Goal: Book appointment/travel/reservation

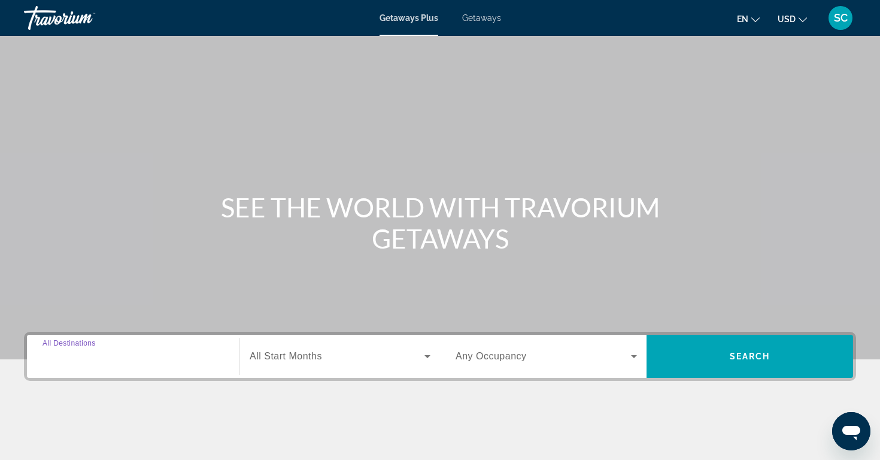
click at [196, 363] on input "Destination All Destinations" at bounding box center [132, 356] width 181 height 14
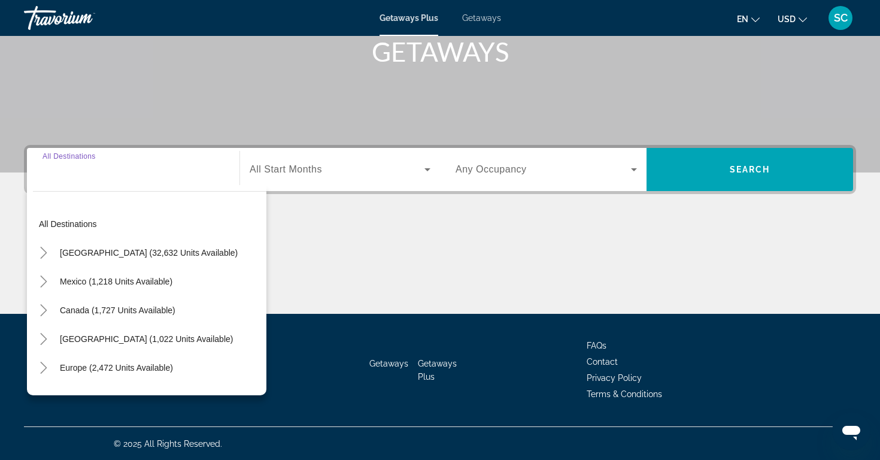
scroll to position [187, 0]
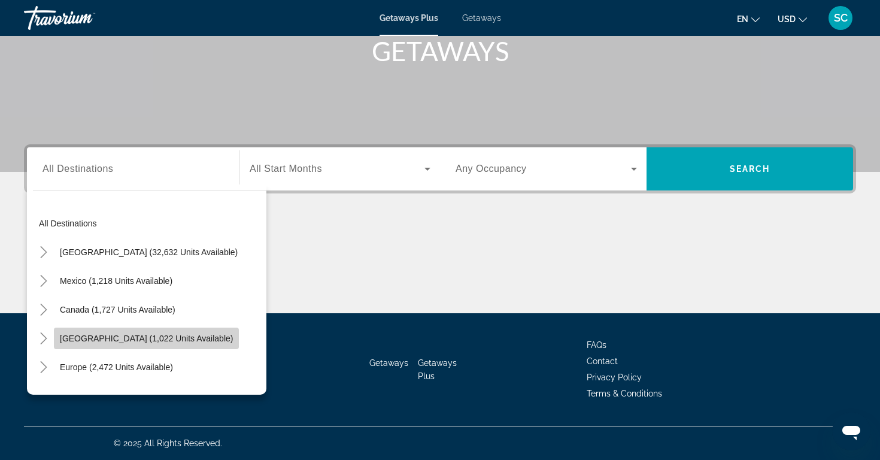
click at [157, 336] on span "[GEOGRAPHIC_DATA] (1,022 units available)" at bounding box center [146, 338] width 173 height 10
type input "**********"
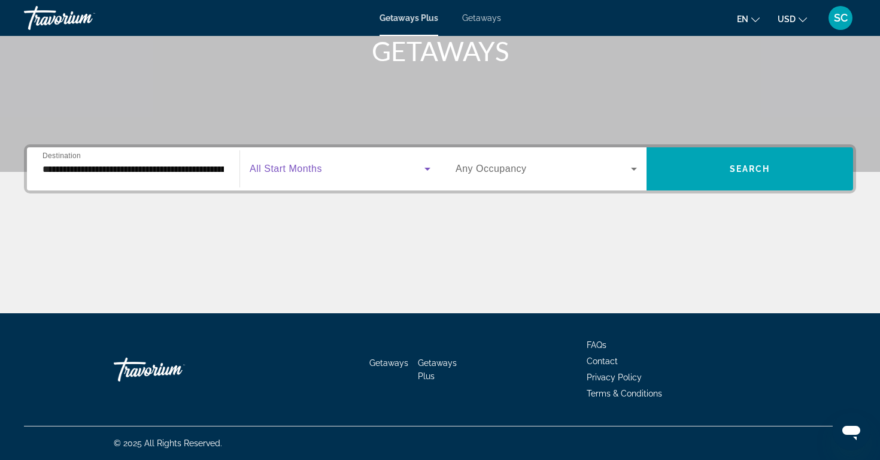
click at [428, 169] on icon "Search widget" at bounding box center [427, 169] width 6 height 3
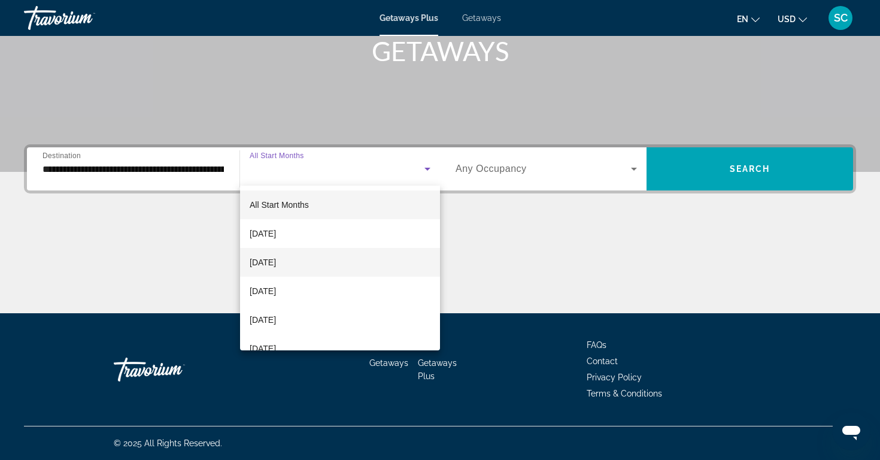
click at [331, 261] on mat-option "[DATE]" at bounding box center [340, 262] width 200 height 29
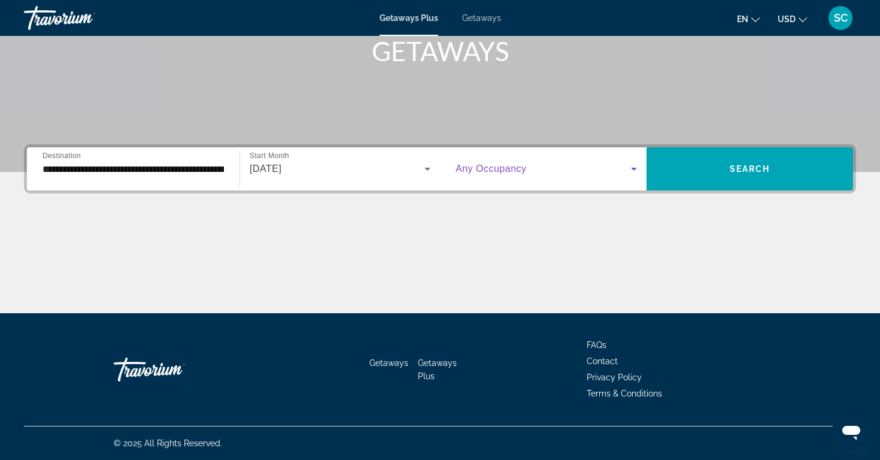
click at [636, 169] on icon "Search widget" at bounding box center [634, 169] width 6 height 3
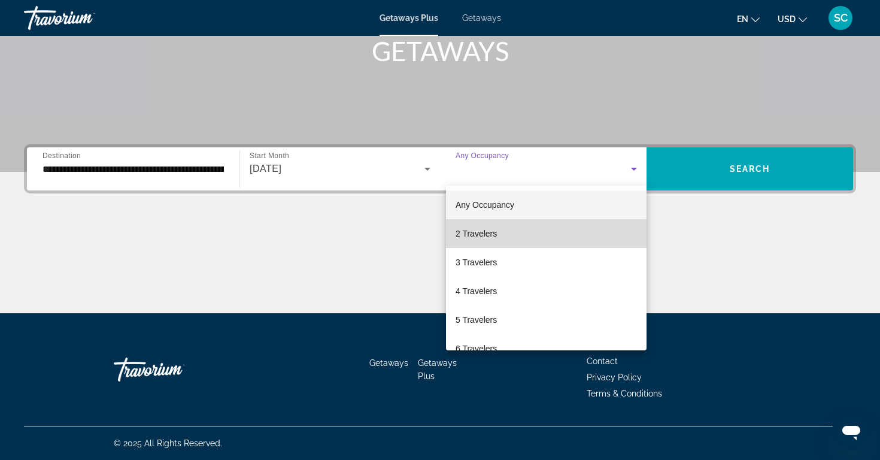
click at [521, 234] on mat-option "2 Travelers" at bounding box center [546, 233] width 200 height 29
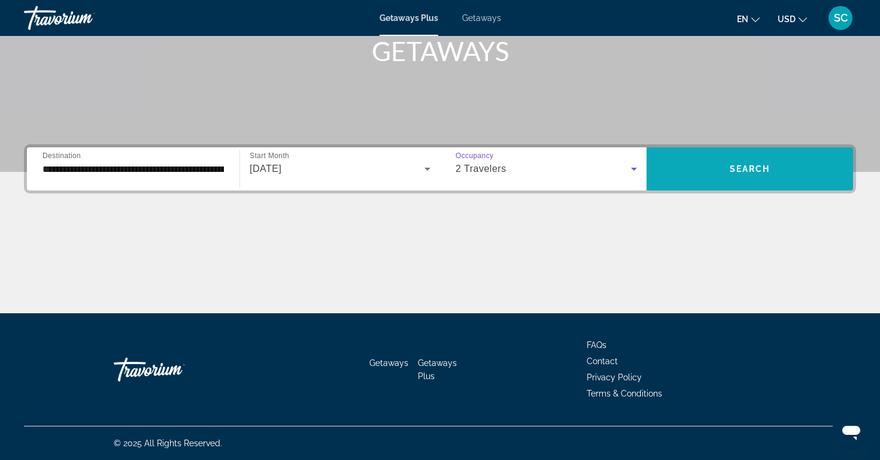
click at [752, 169] on span "Search" at bounding box center [750, 169] width 41 height 10
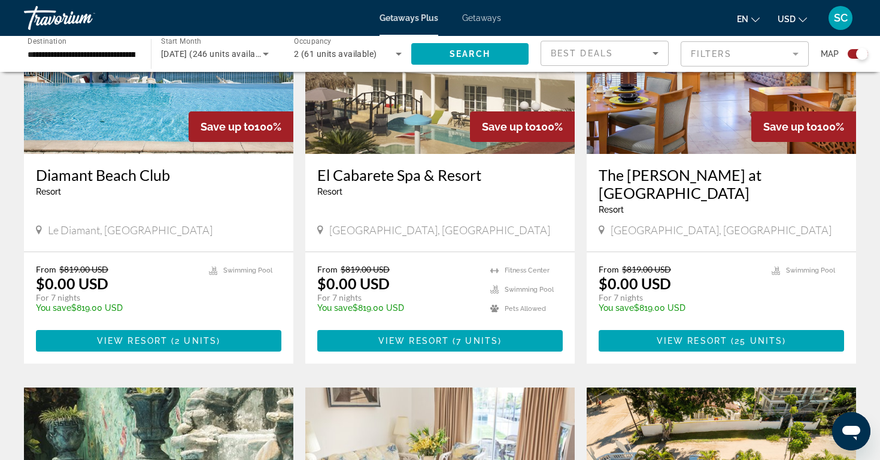
scroll to position [522, 0]
click at [151, 223] on span "Le Diamant, [GEOGRAPHIC_DATA]" at bounding box center [130, 229] width 165 height 13
click at [150, 107] on img "Main content" at bounding box center [158, 58] width 269 height 192
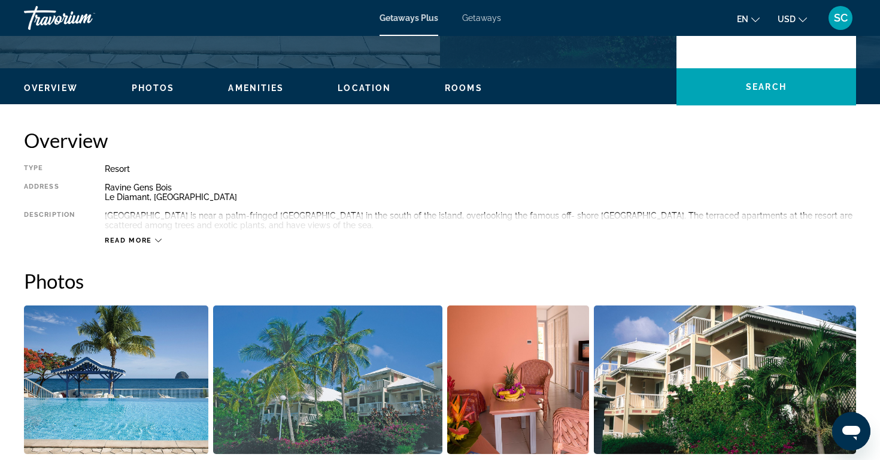
scroll to position [326, 0]
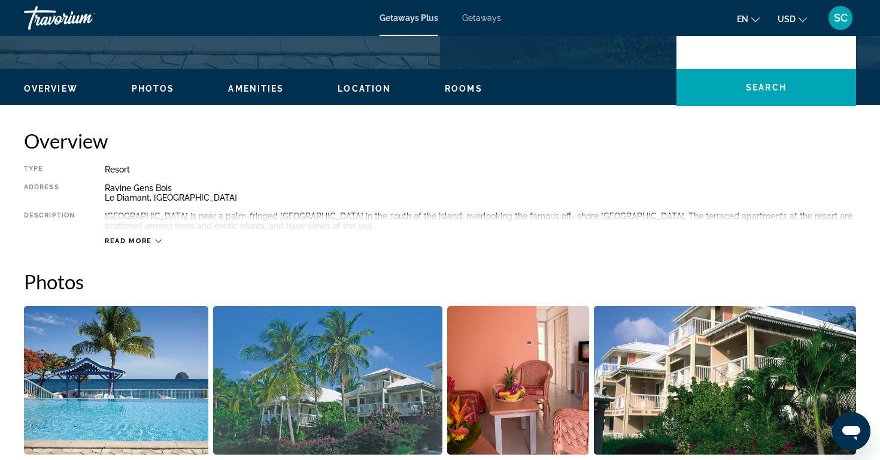
click at [159, 238] on icon "Main content" at bounding box center [158, 241] width 7 height 7
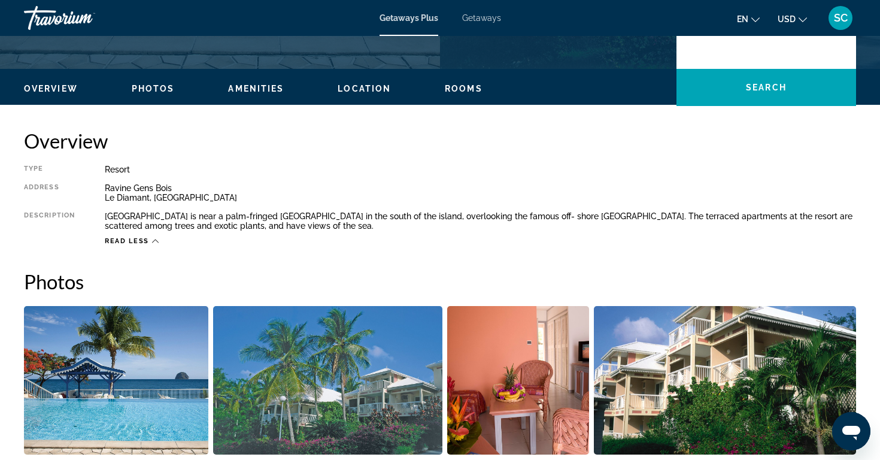
click at [150, 90] on span "Photos" at bounding box center [153, 89] width 43 height 10
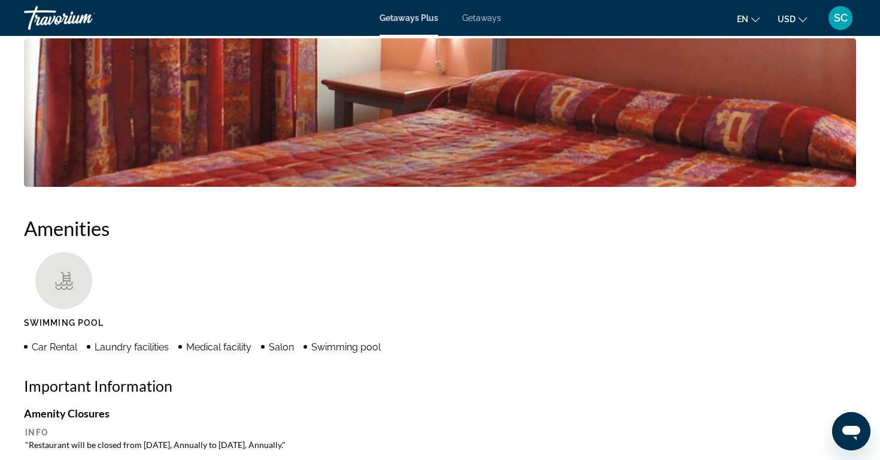
scroll to position [665, 0]
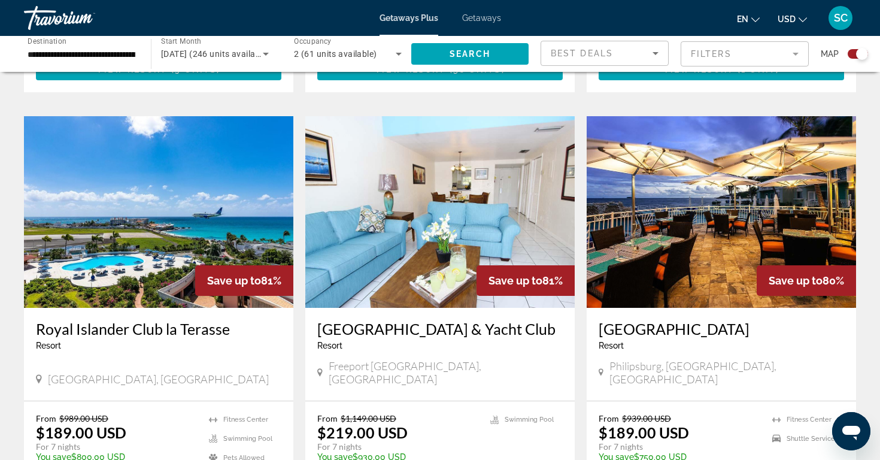
scroll to position [1636, 0]
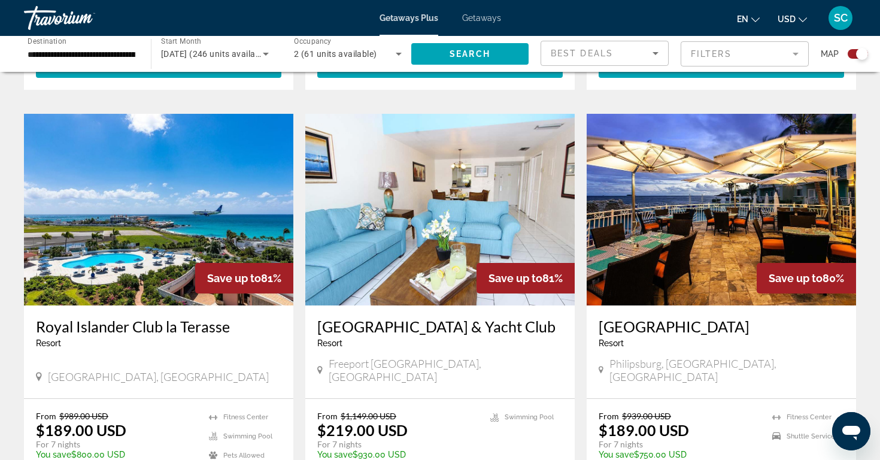
click at [160, 237] on img "Main content" at bounding box center [158, 210] width 269 height 192
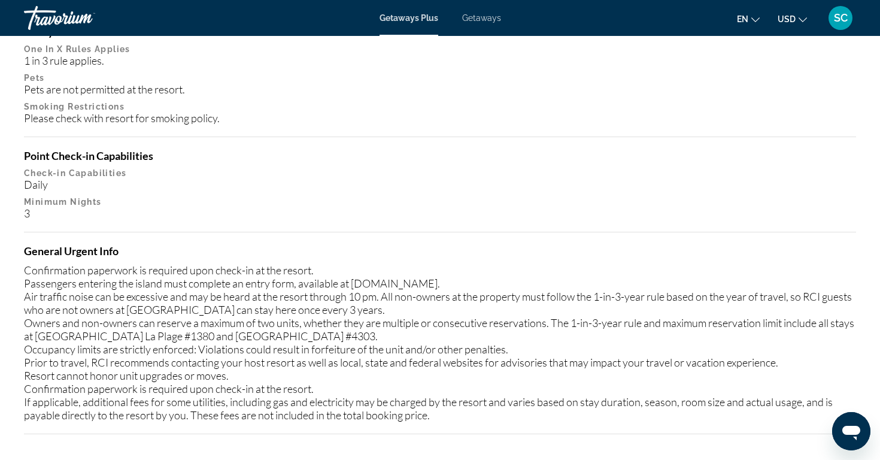
scroll to position [1388, 0]
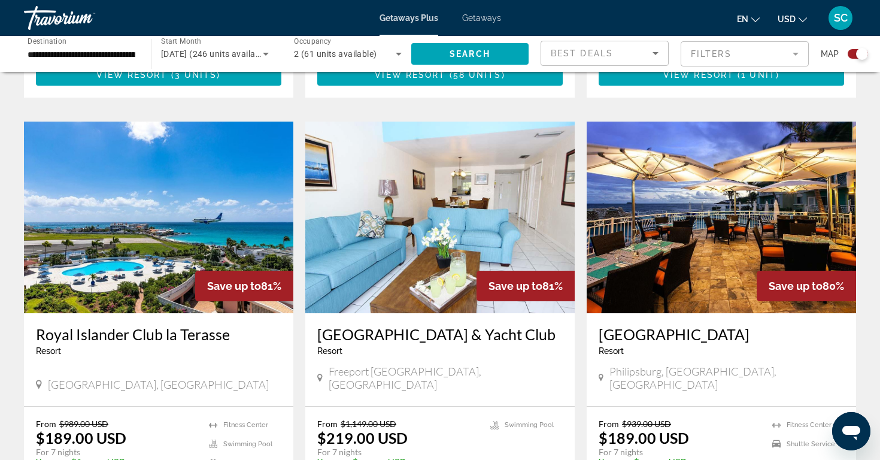
scroll to position [1630, 0]
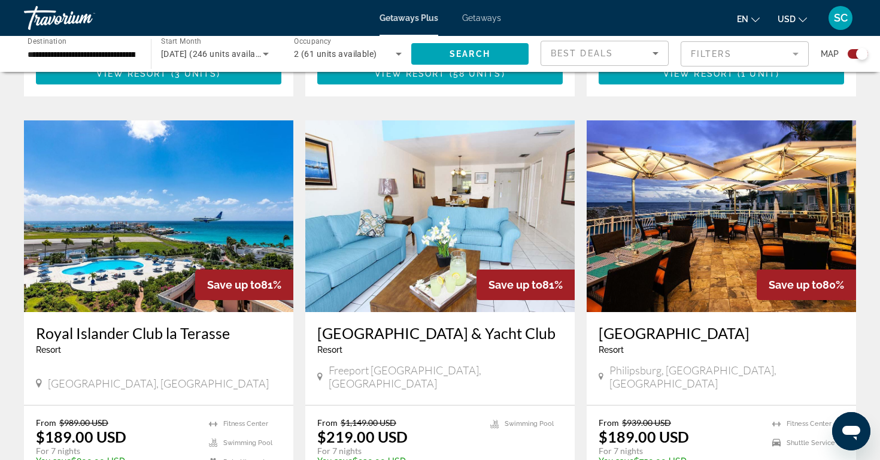
click at [658, 345] on div "Resort - This is an adults only resort" at bounding box center [720, 350] width 245 height 10
click at [670, 219] on img "Main content" at bounding box center [720, 216] width 269 height 192
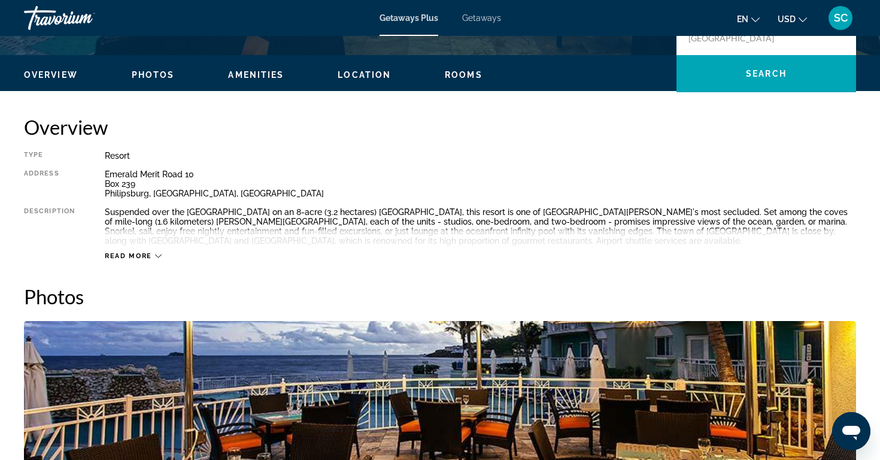
scroll to position [340, 0]
click at [160, 69] on button "Photos" at bounding box center [153, 74] width 43 height 11
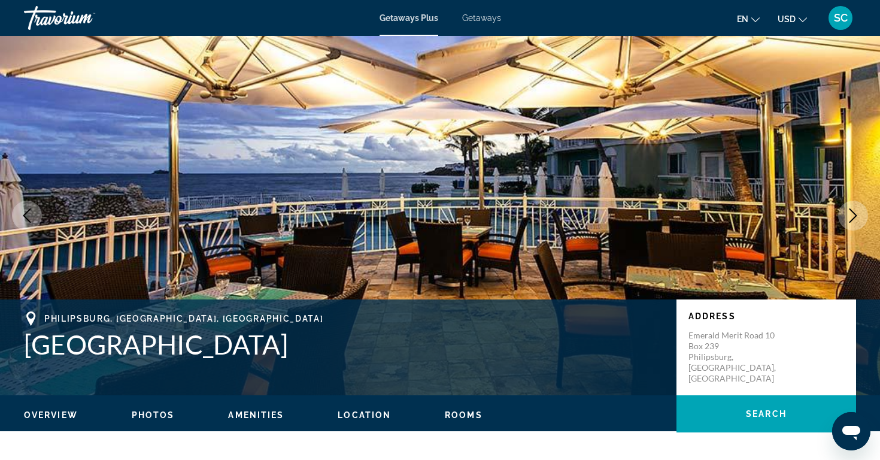
scroll to position [0, 0]
click at [854, 212] on icon "Next image" at bounding box center [853, 215] width 8 height 14
click at [854, 212] on icon "Next image" at bounding box center [853, 215] width 14 height 14
click at [847, 211] on icon "Next image" at bounding box center [853, 215] width 14 height 14
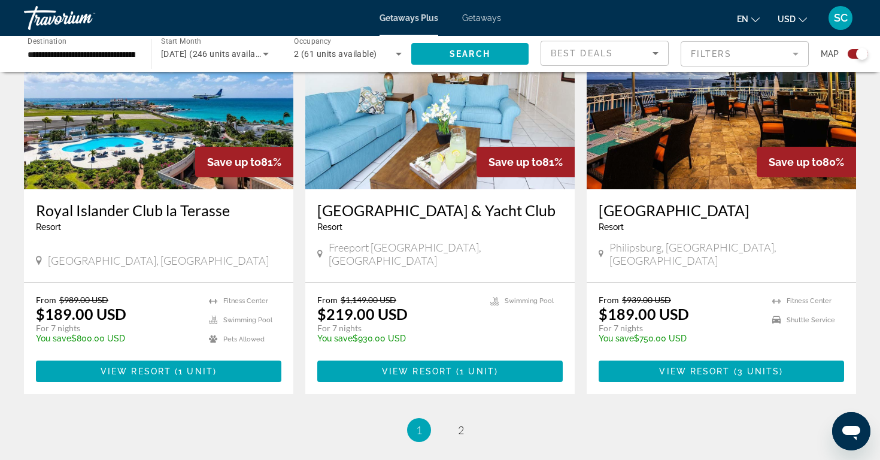
scroll to position [1753, 0]
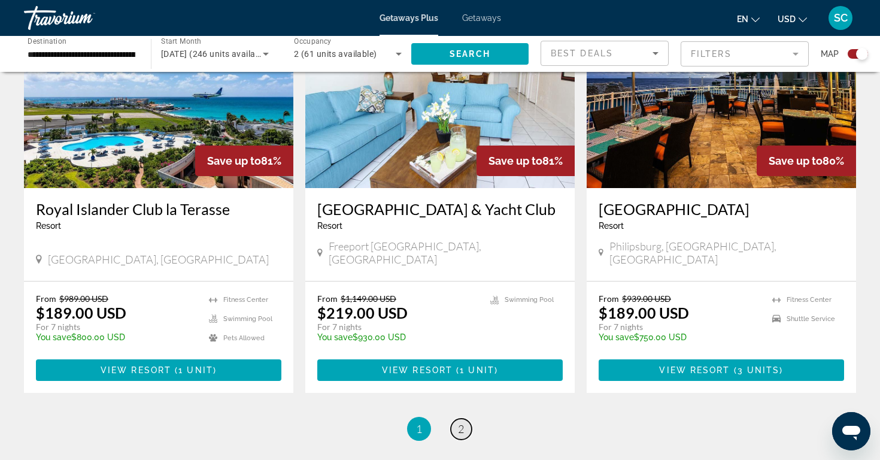
click at [460, 422] on span "2" at bounding box center [461, 428] width 6 height 13
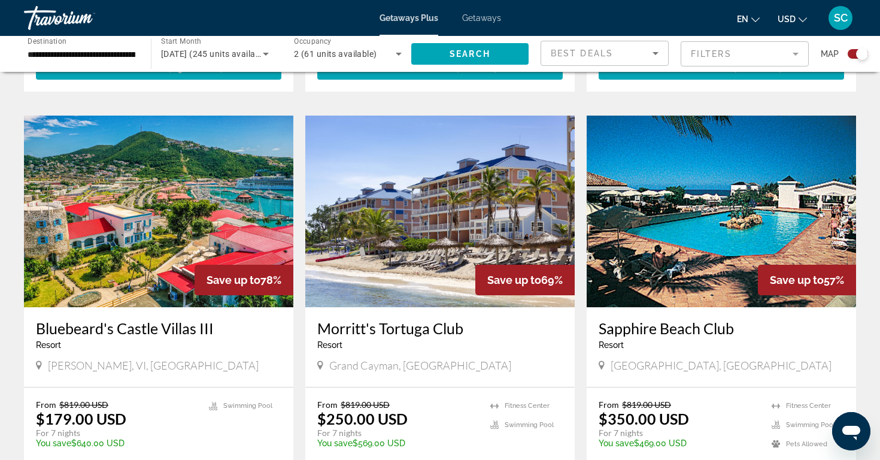
scroll to position [799, 0]
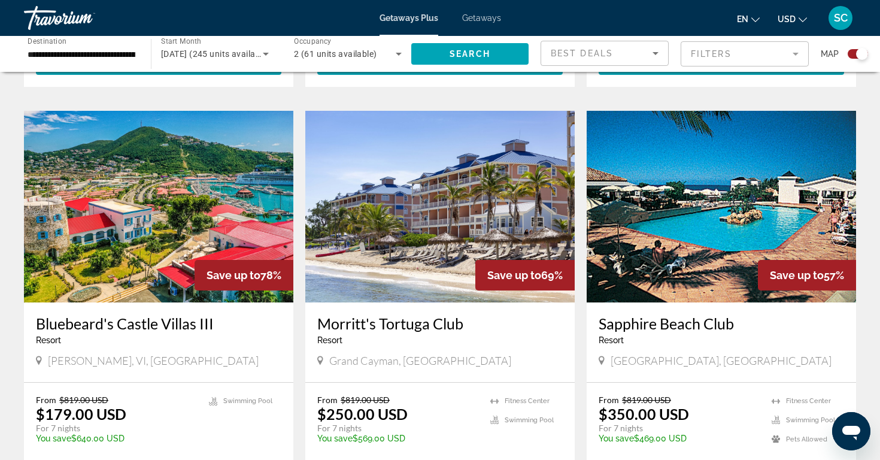
click at [442, 335] on div "Resort - This is an adults only resort" at bounding box center [439, 340] width 245 height 10
click at [416, 221] on img "Main content" at bounding box center [439, 207] width 269 height 192
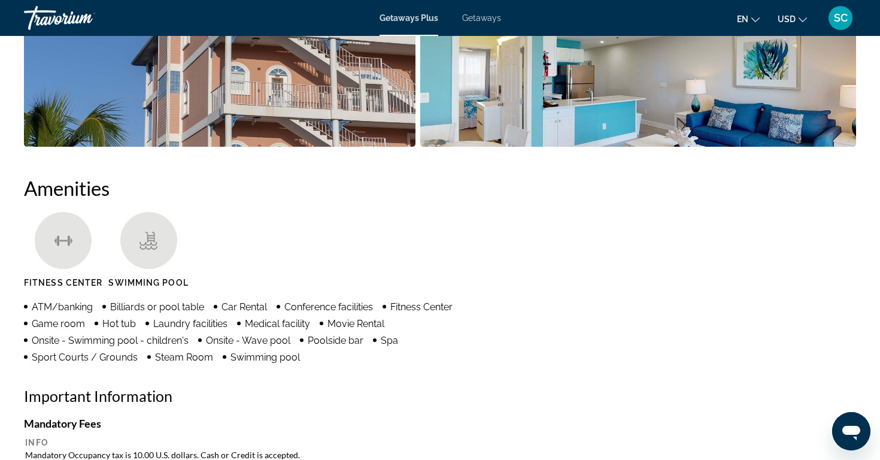
scroll to position [816, 0]
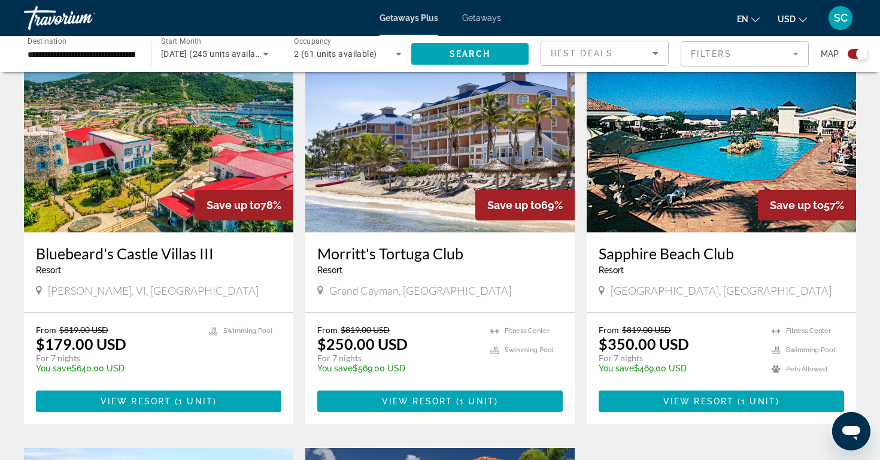
scroll to position [870, 0]
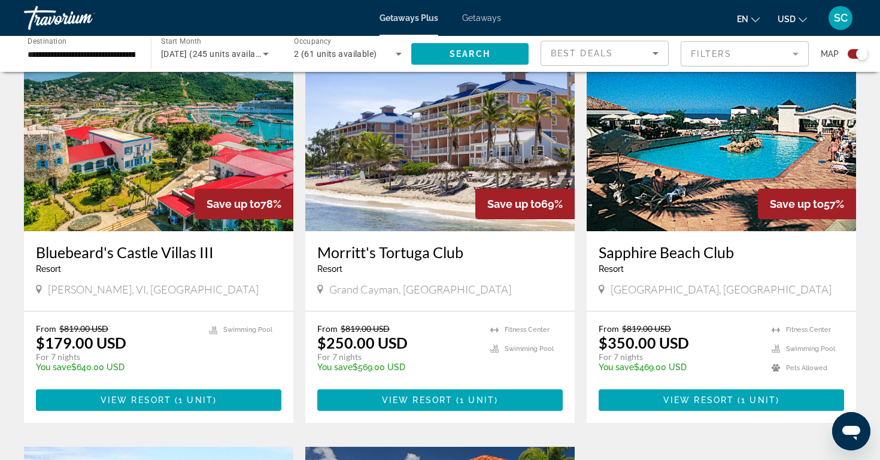
click at [692, 168] on img "Main content" at bounding box center [720, 135] width 269 height 192
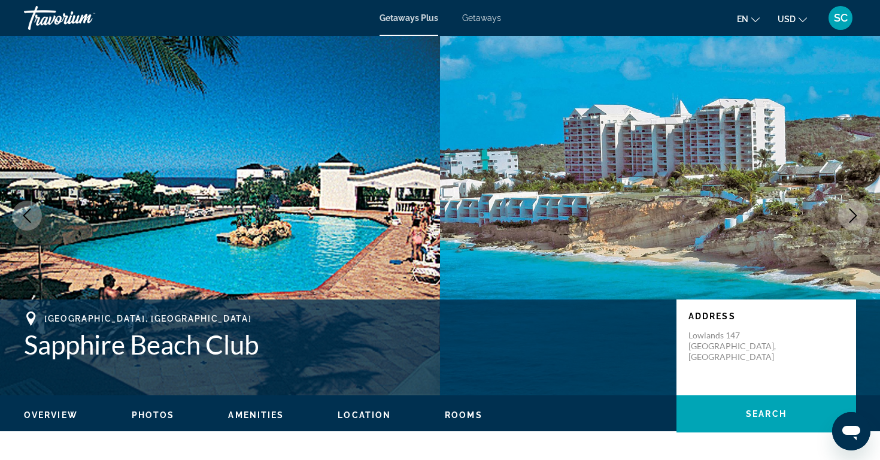
click at [854, 212] on icon "Next image" at bounding box center [853, 215] width 14 height 14
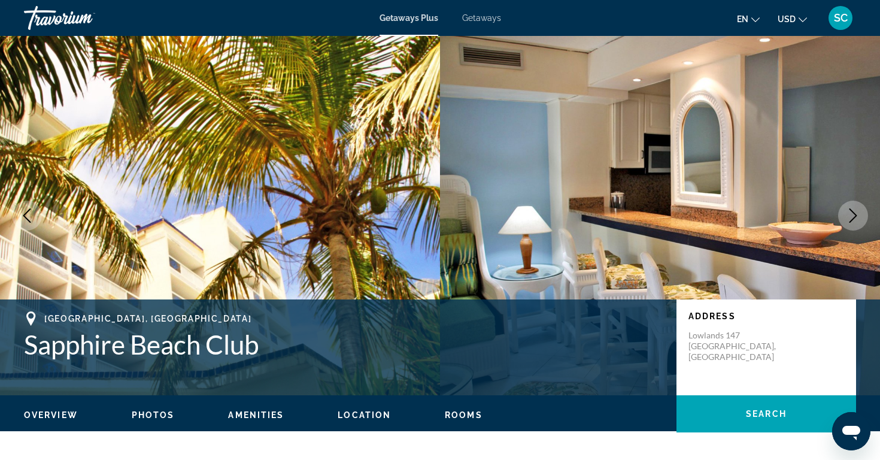
click at [854, 212] on icon "Next image" at bounding box center [853, 215] width 14 height 14
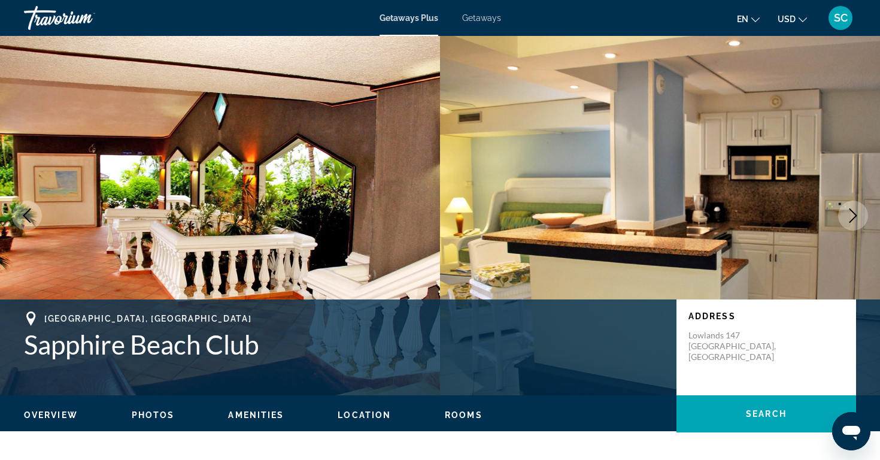
click at [854, 212] on icon "Next image" at bounding box center [853, 215] width 14 height 14
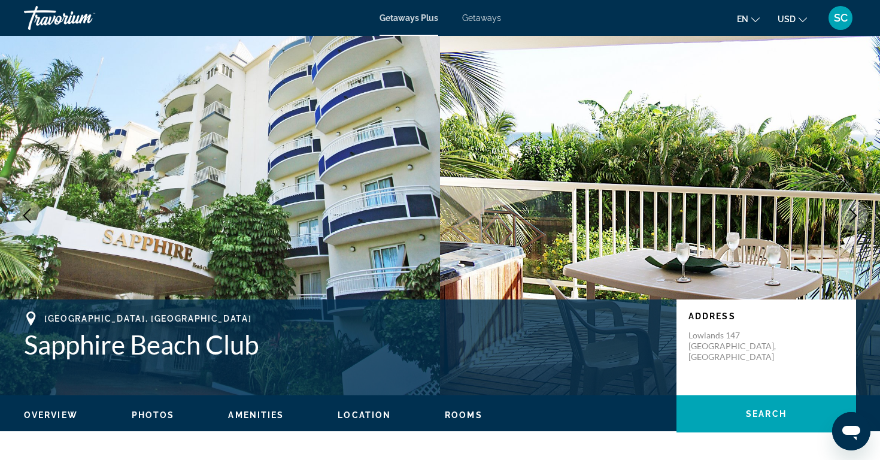
click at [854, 212] on icon "Next image" at bounding box center [853, 215] width 14 height 14
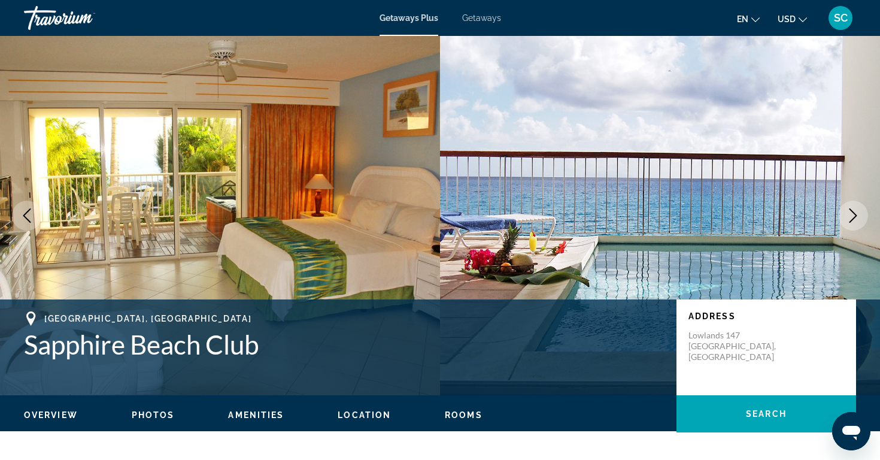
click at [854, 212] on icon "Next image" at bounding box center [853, 215] width 14 height 14
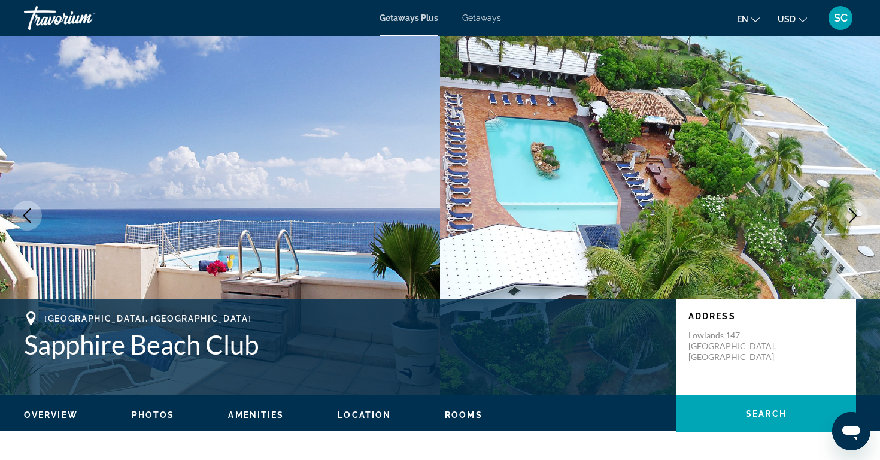
click at [854, 212] on icon "Next image" at bounding box center [853, 215] width 14 height 14
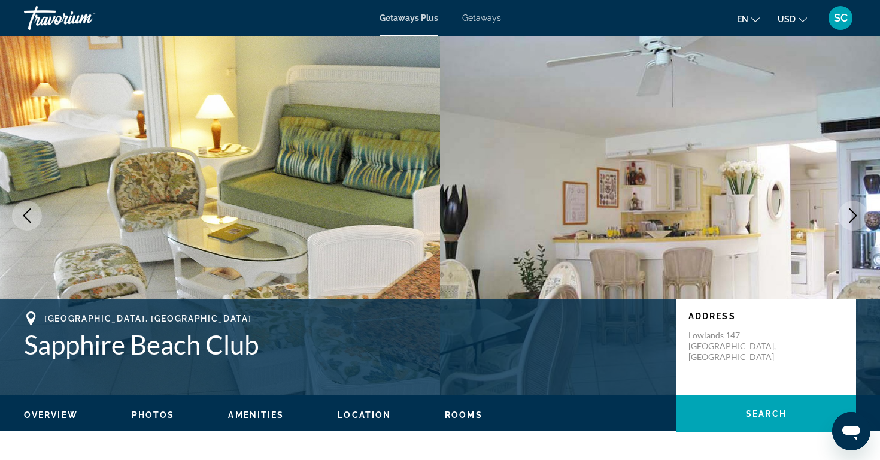
click at [854, 212] on icon "Next image" at bounding box center [853, 215] width 14 height 14
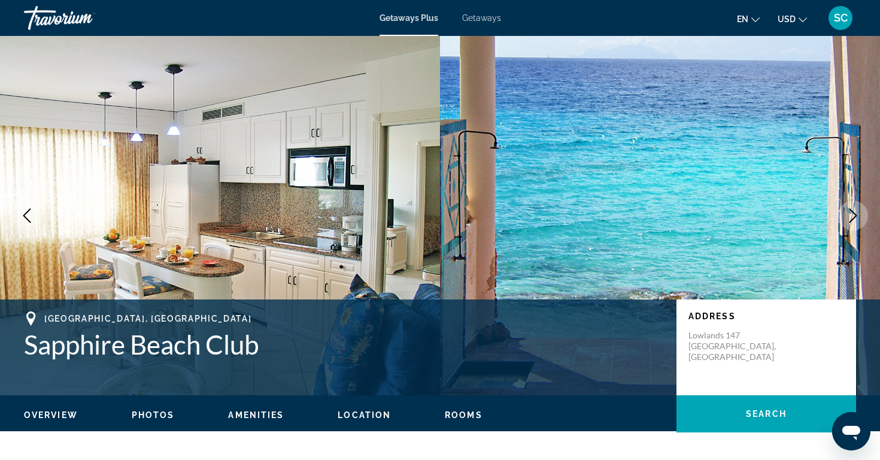
click at [854, 212] on icon "Next image" at bounding box center [853, 215] width 14 height 14
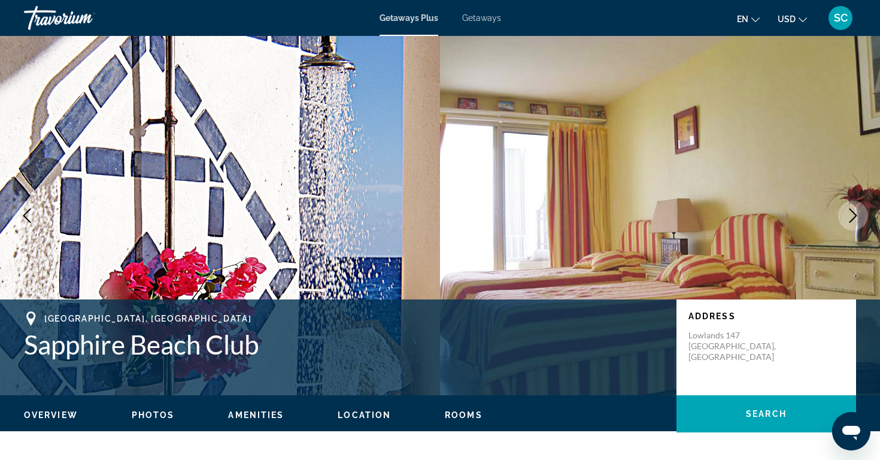
click at [854, 212] on icon "Next image" at bounding box center [853, 215] width 14 height 14
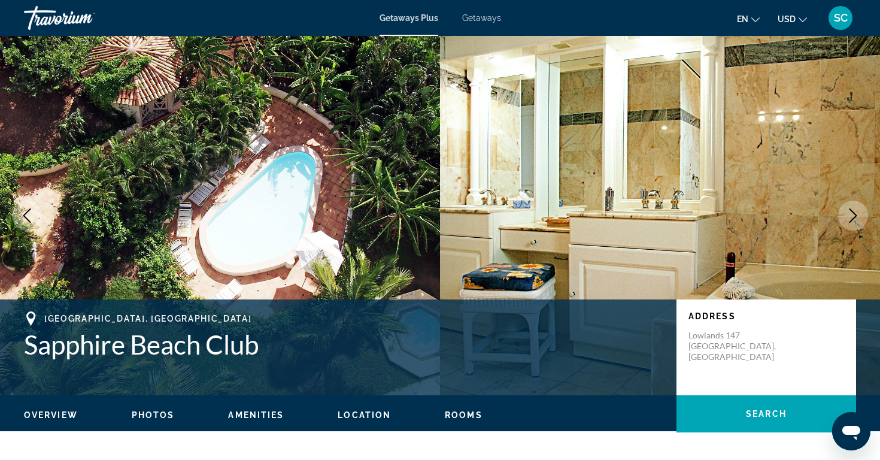
click at [854, 212] on icon "Next image" at bounding box center [853, 215] width 14 height 14
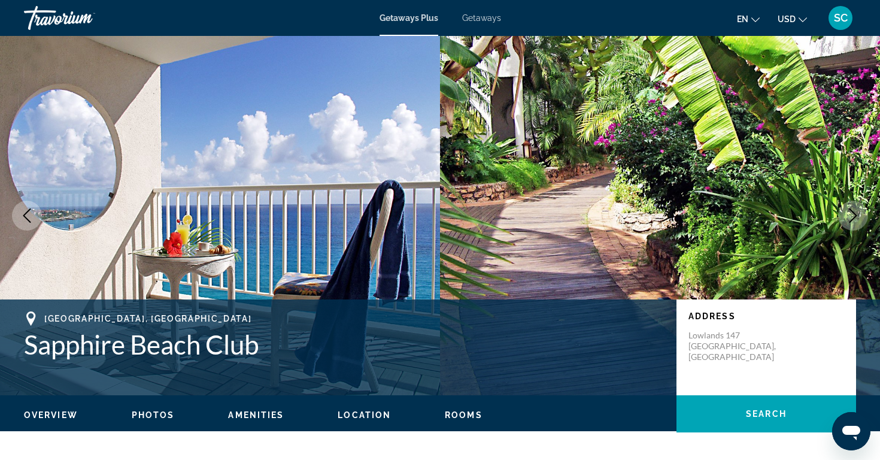
click at [854, 212] on icon "Next image" at bounding box center [853, 215] width 14 height 14
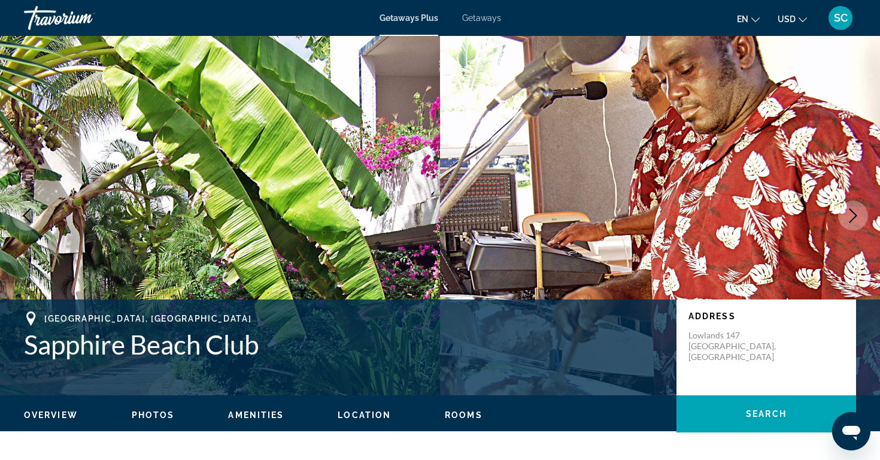
click at [854, 212] on icon "Next image" at bounding box center [853, 215] width 14 height 14
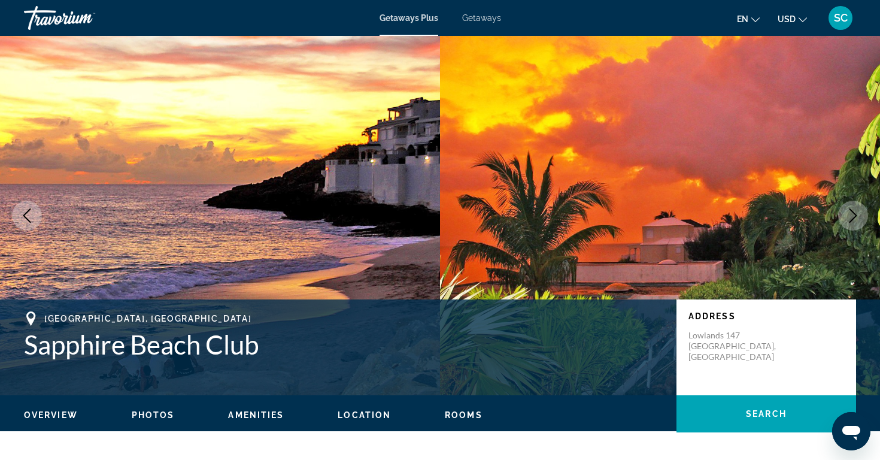
click at [854, 212] on icon "Next image" at bounding box center [853, 215] width 14 height 14
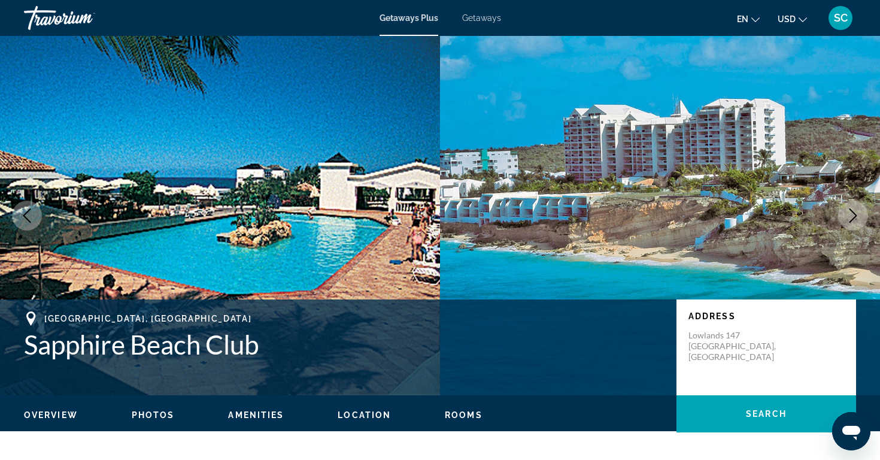
click at [854, 212] on icon "Next image" at bounding box center [853, 215] width 14 height 14
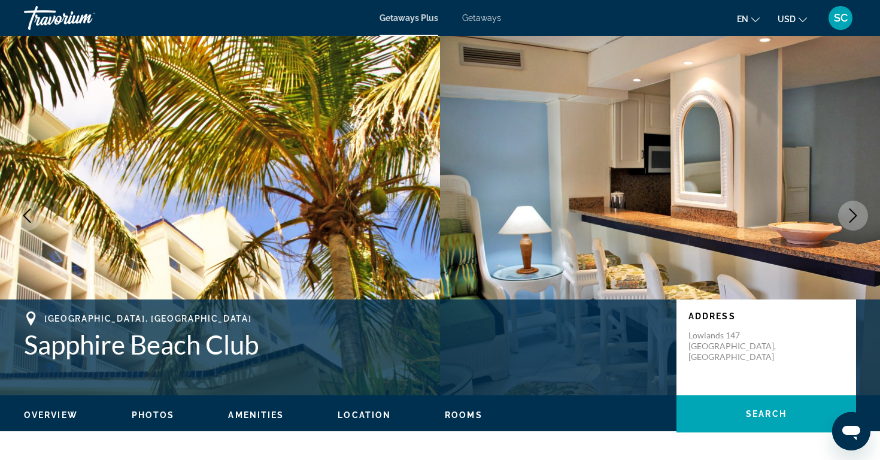
click at [854, 212] on icon "Next image" at bounding box center [853, 215] width 14 height 14
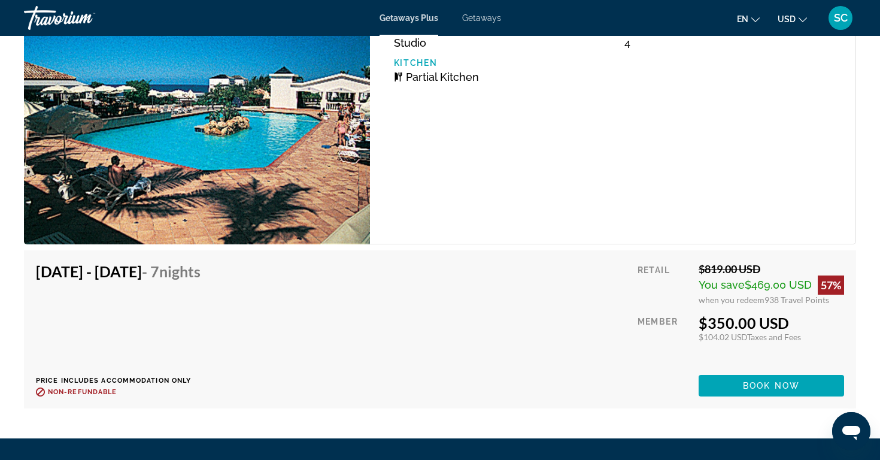
scroll to position [2184, 0]
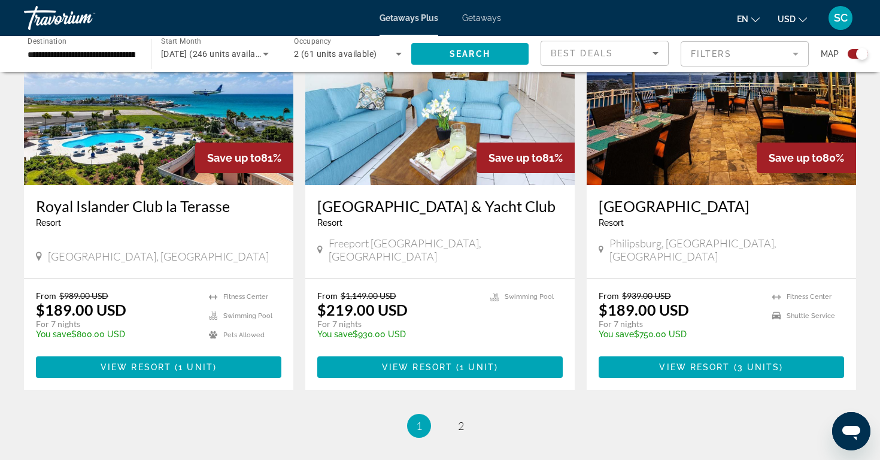
scroll to position [1770, 0]
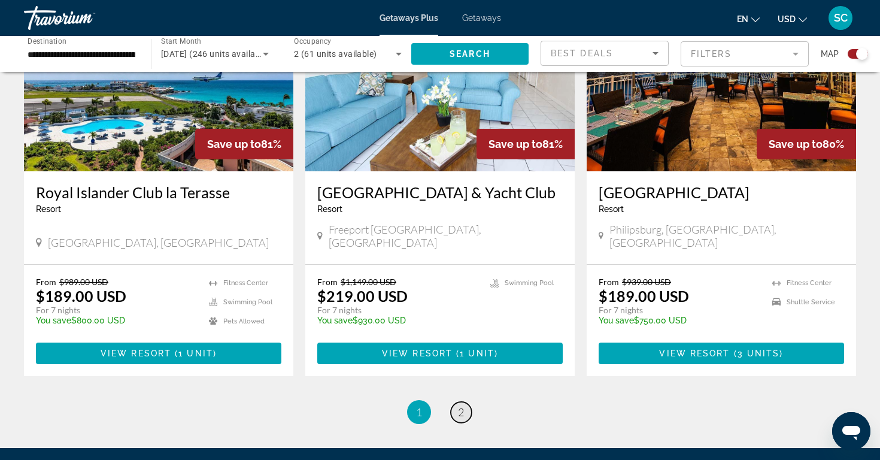
click at [457, 402] on link "page 2" at bounding box center [461, 412] width 21 height 21
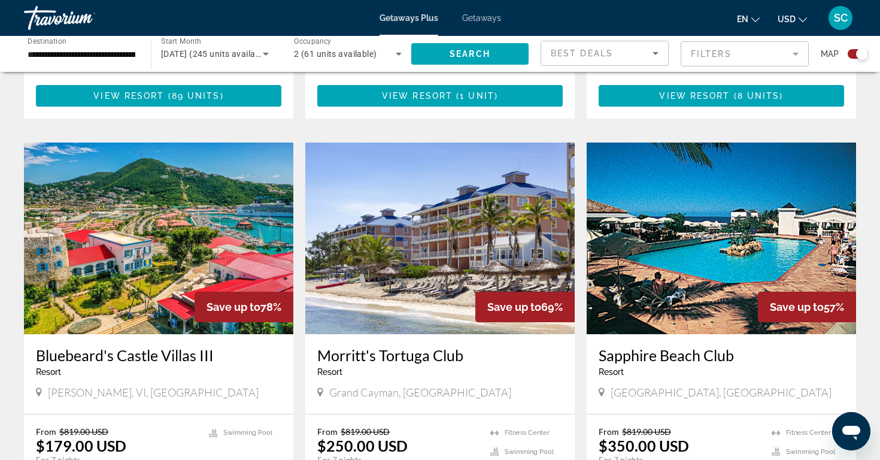
scroll to position [744, 0]
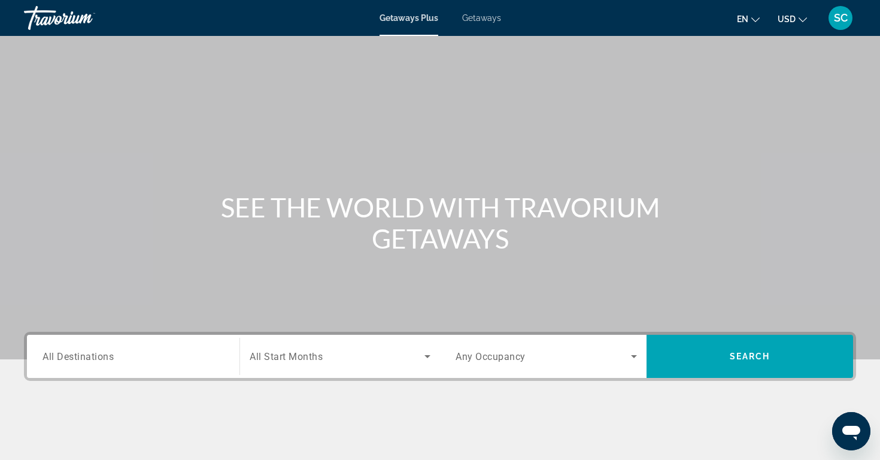
click at [489, 20] on span "Getaways" at bounding box center [481, 18] width 39 height 10
click at [837, 22] on span "SC" at bounding box center [841, 18] width 14 height 12
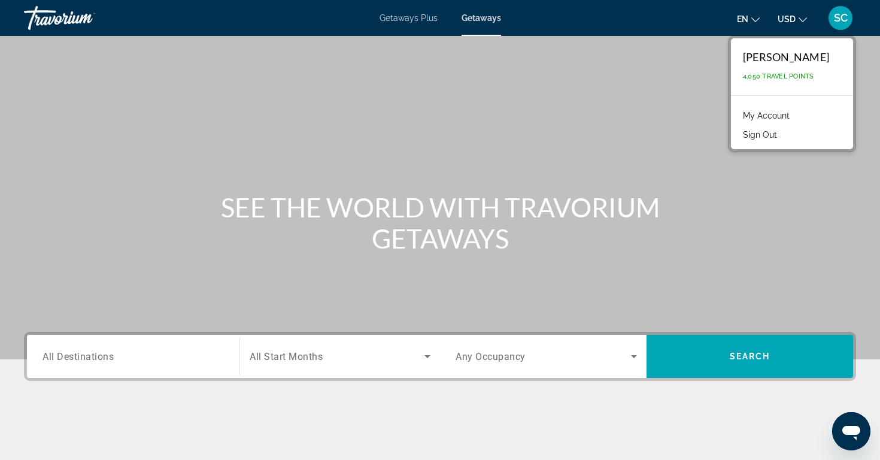
click at [841, 18] on span "SC" at bounding box center [841, 18] width 14 height 12
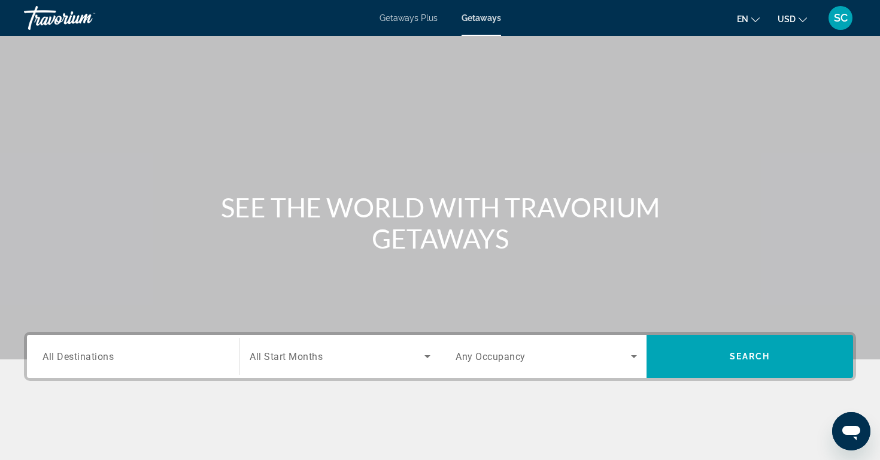
click at [839, 24] on div "SC" at bounding box center [840, 18] width 24 height 24
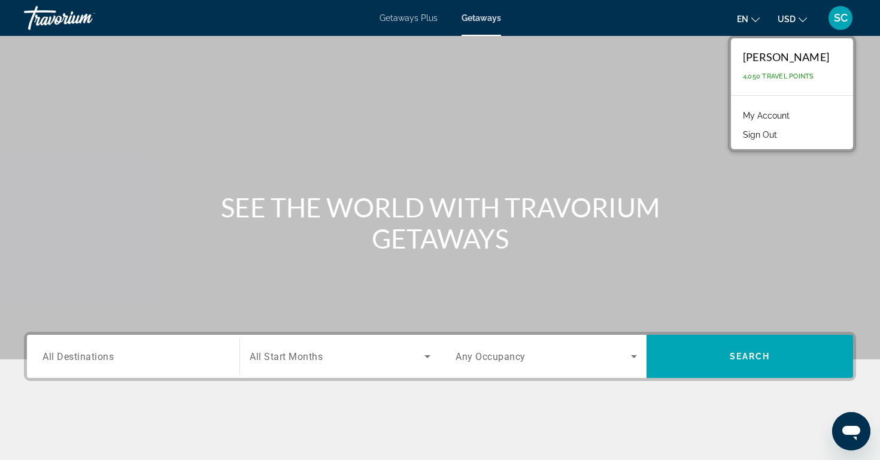
click at [779, 135] on button "Sign Out" at bounding box center [760, 135] width 46 height 16
